Goal: Navigation & Orientation: Find specific page/section

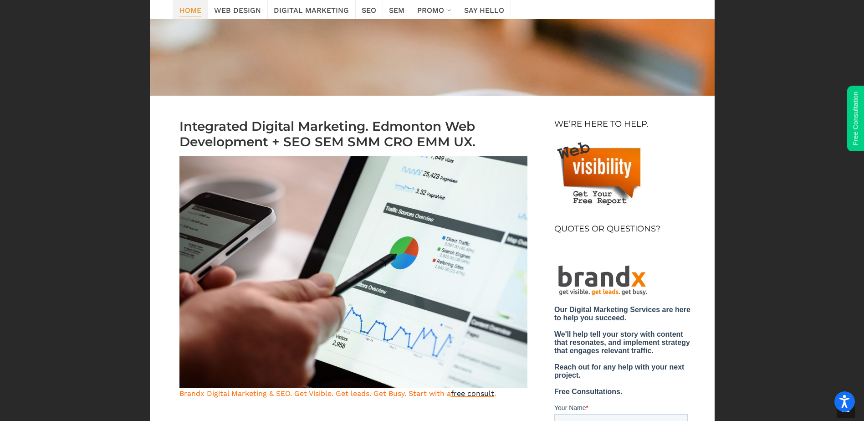
scroll to position [182, 0]
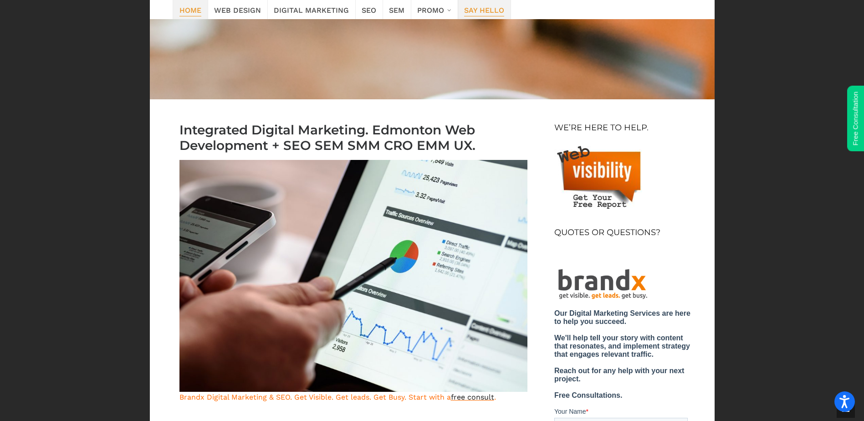
click at [483, 9] on span "Say Hello" at bounding box center [484, 9] width 40 height 13
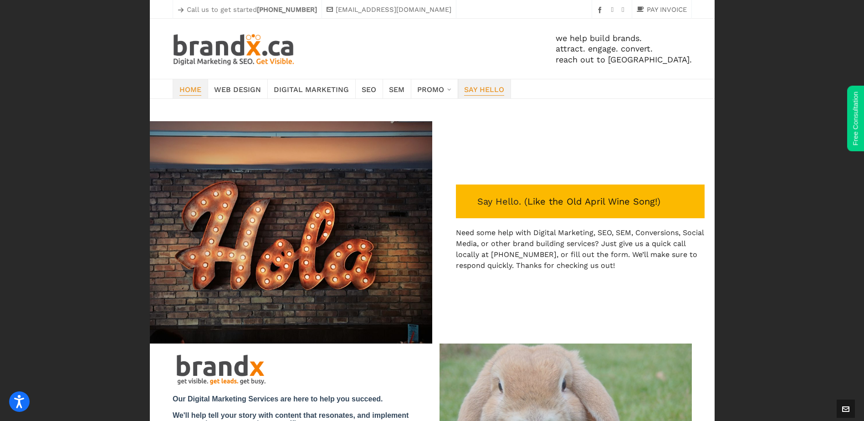
click at [197, 92] on span "Home" at bounding box center [190, 88] width 22 height 13
